Goal: Use online tool/utility

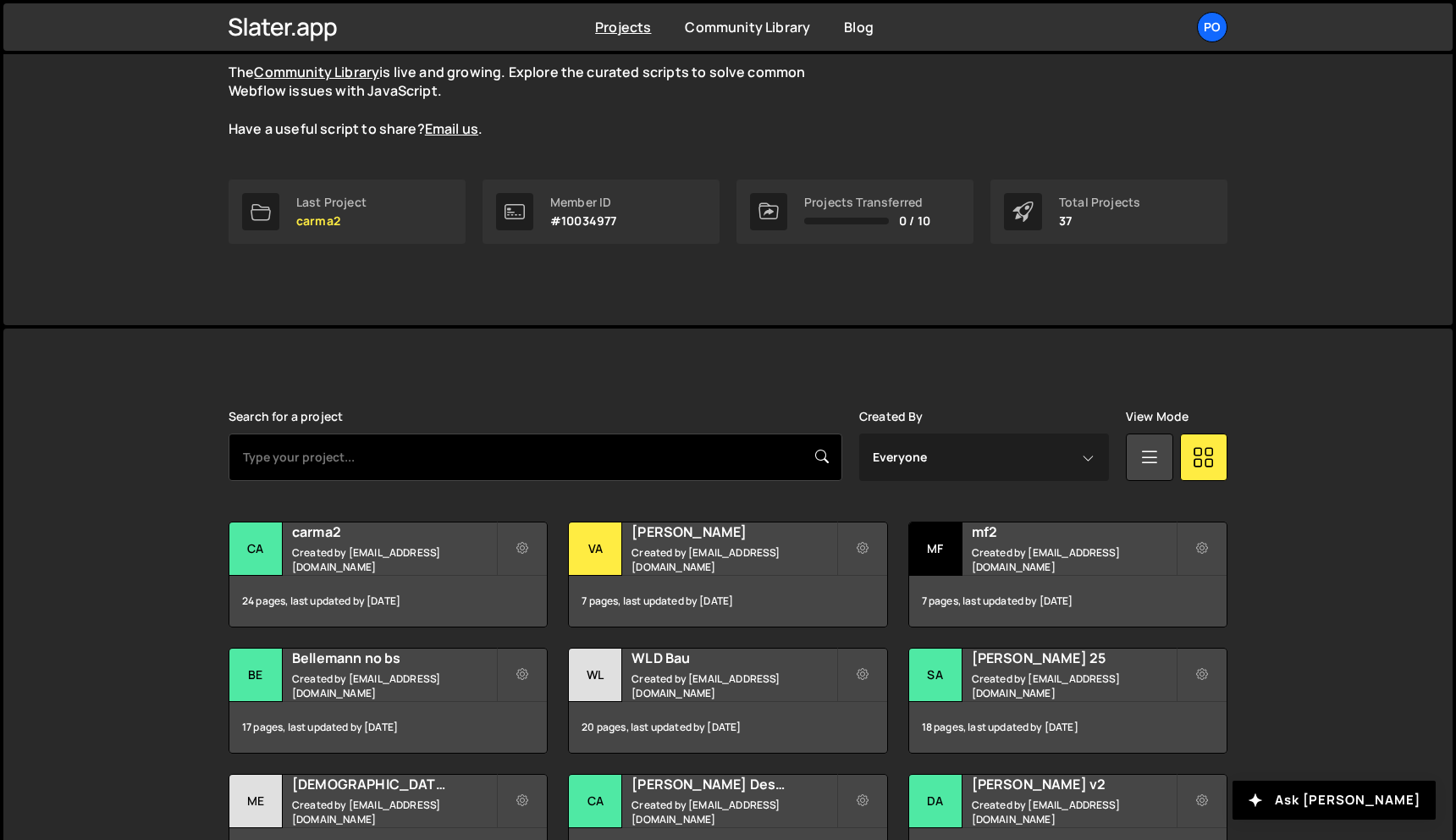
scroll to position [194, 0]
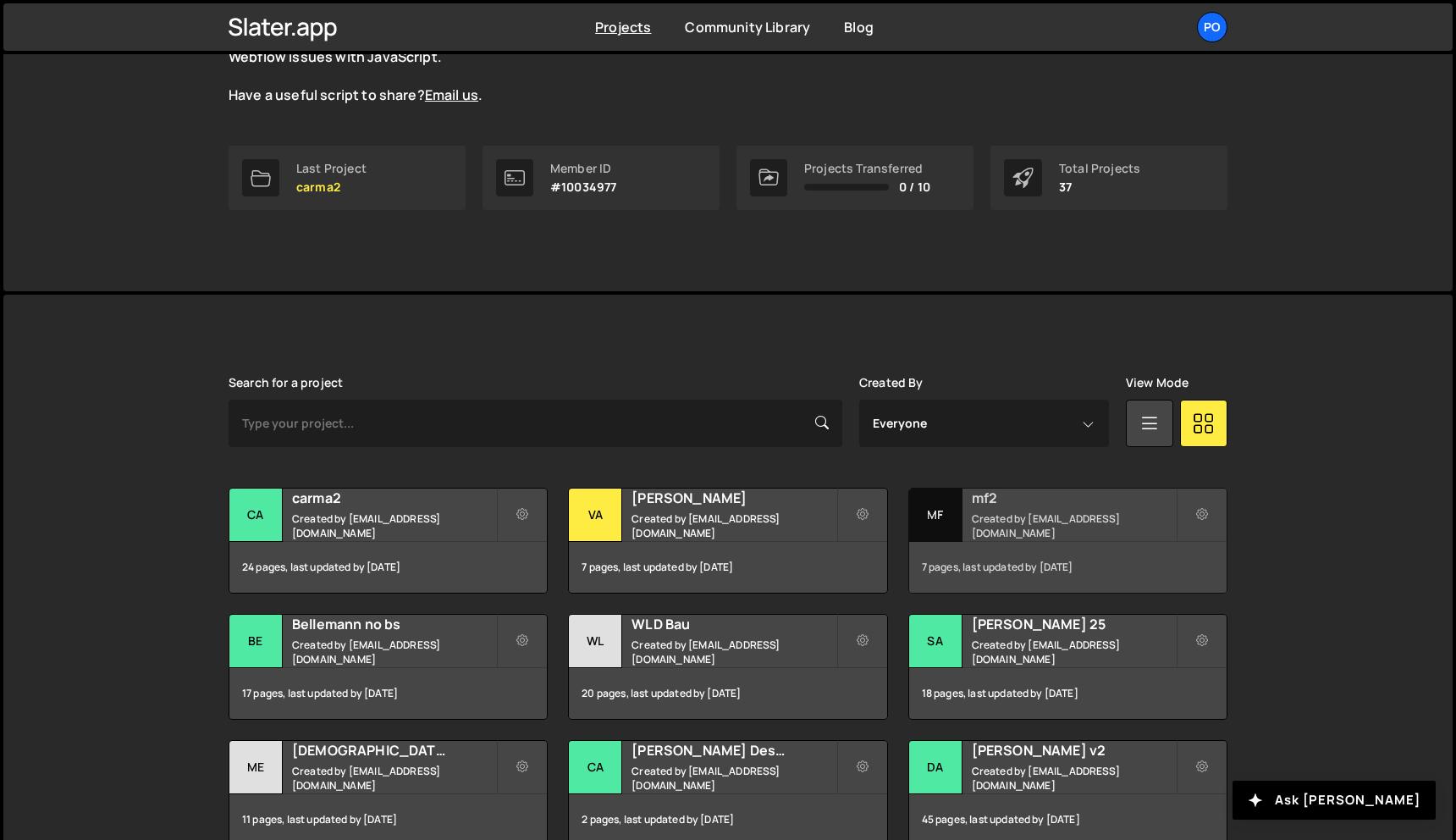
click at [1019, 492] on div "mf2 Created by lb@lennartbellemann.com" at bounding box center [1068, 514] width 318 height 53
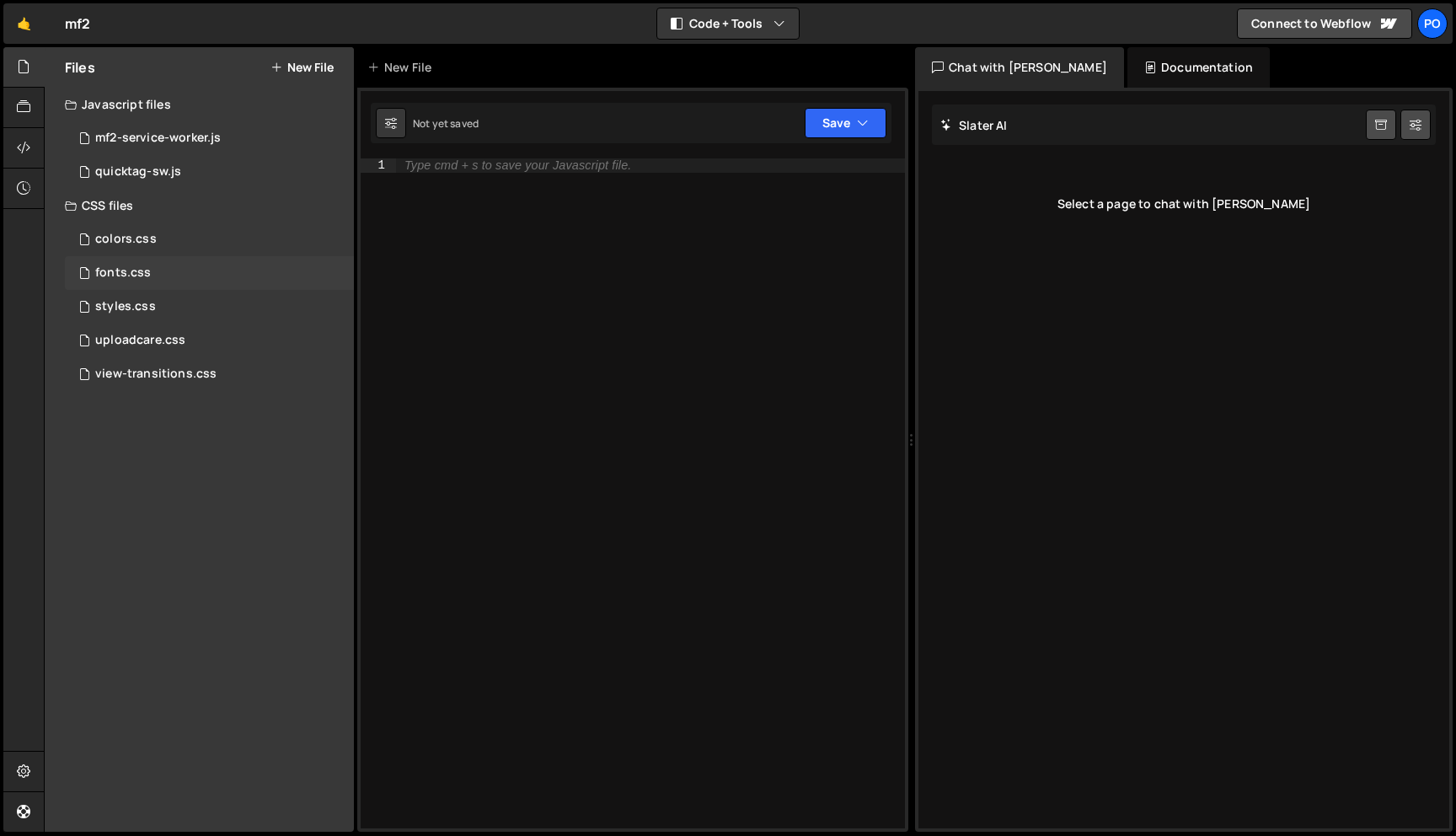
click at [178, 288] on div "fonts.css 0" at bounding box center [209, 272] width 289 height 34
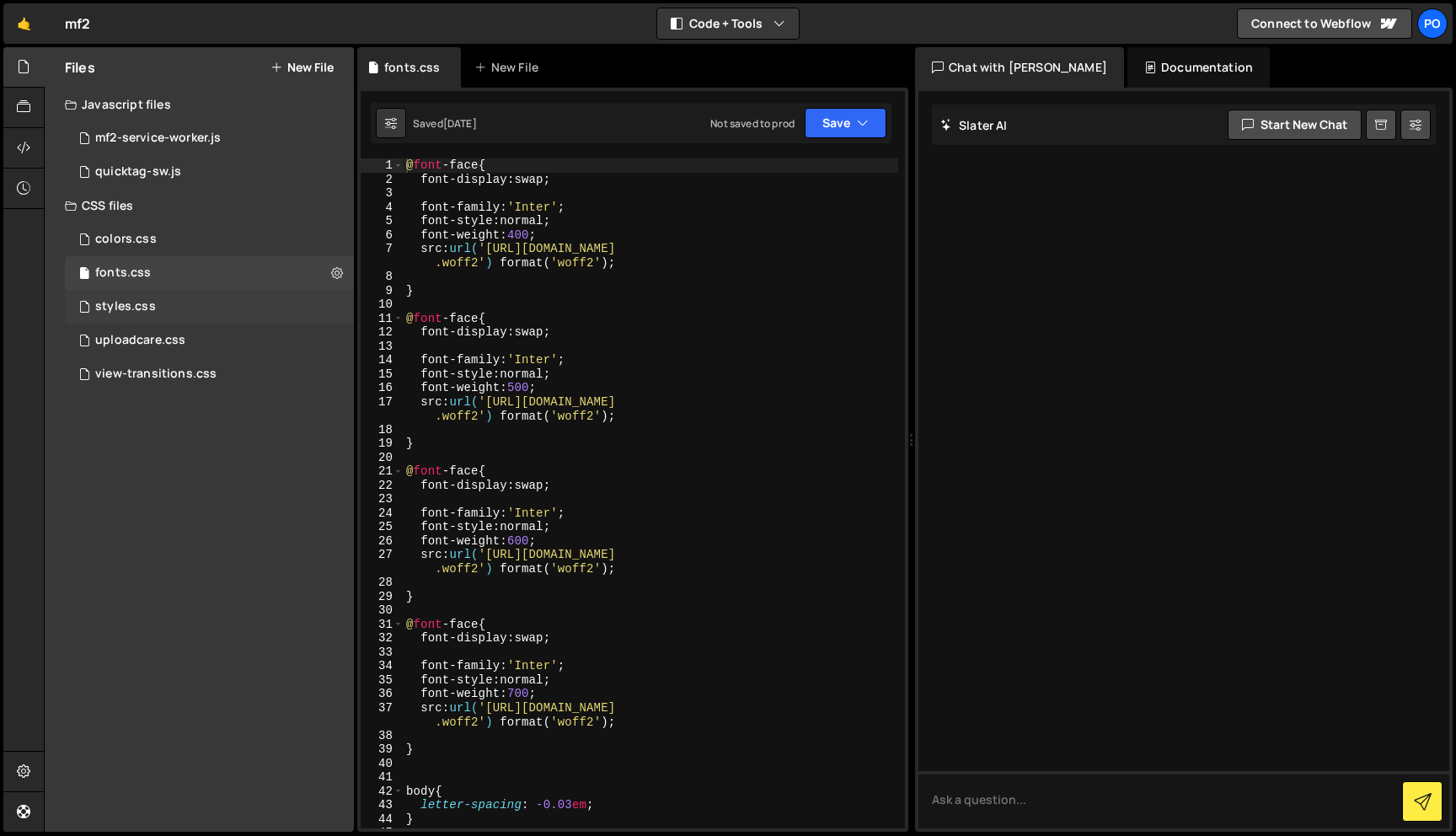
click at [178, 297] on div "styles.css 0" at bounding box center [209, 306] width 289 height 34
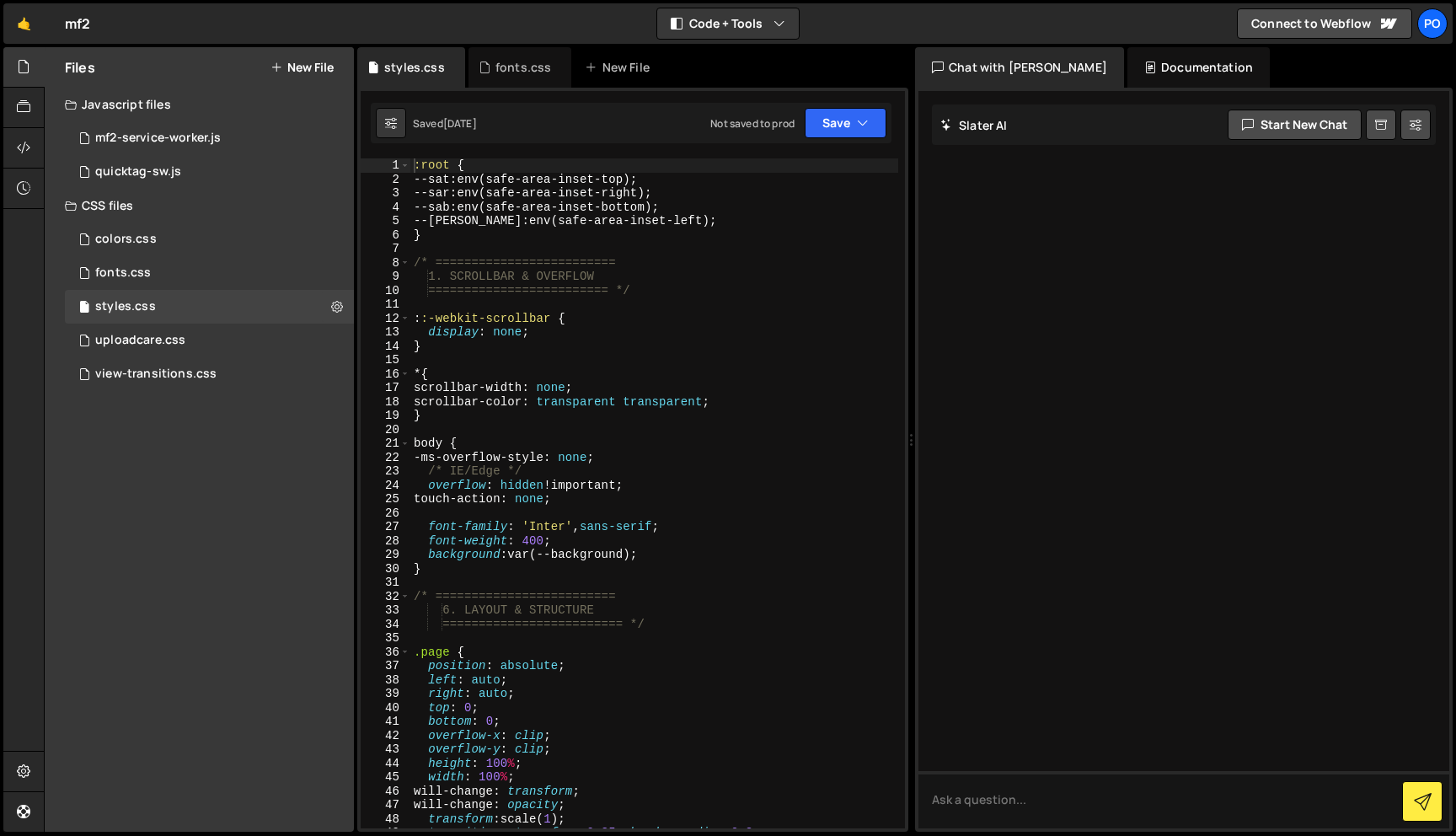
type textarea "--sab: env(safe-area-inset-bottom);"
drag, startPoint x: 429, startPoint y: 208, endPoint x: 464, endPoint y: 209, distance: 35.0
click at [464, 209] on div ":root { --sat : env(safe-area-inset-top) ; --sar : env(safe-area-inset-right) ;…" at bounding box center [654, 507] width 488 height 697
